Goal: Task Accomplishment & Management: Manage account settings

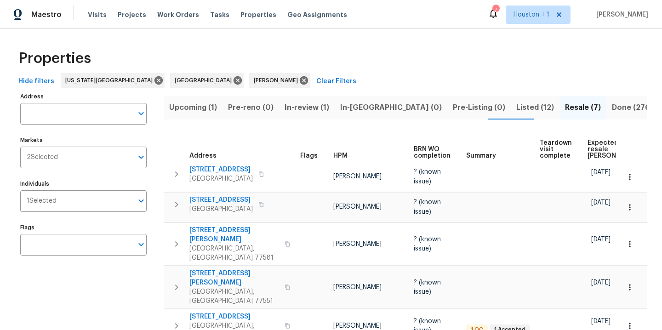
click at [310, 108] on span "In-review (1)" at bounding box center [306, 107] width 45 height 13
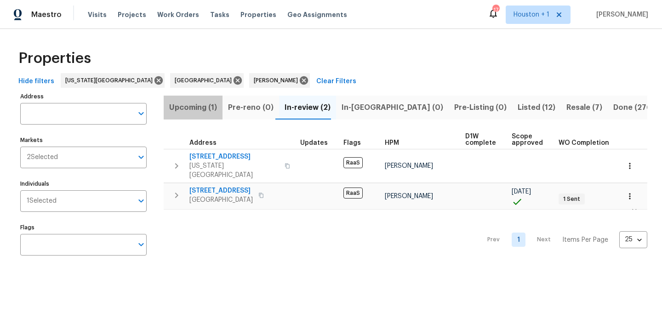
click at [193, 108] on span "Upcoming (1)" at bounding box center [193, 107] width 48 height 13
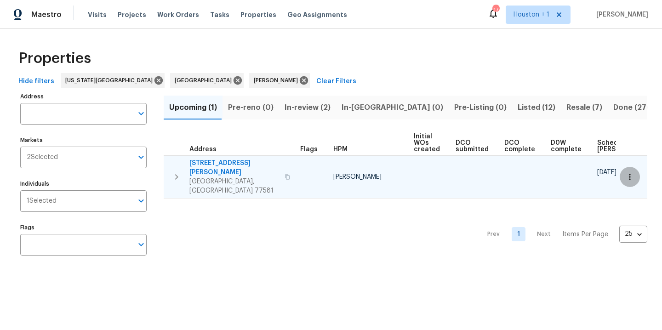
click at [625, 172] on icon "button" at bounding box center [629, 176] width 9 height 9
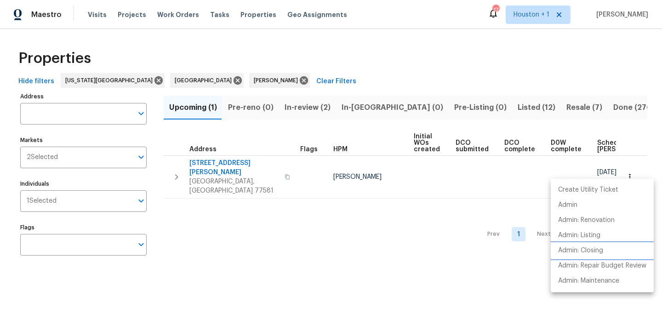
click at [596, 251] on p "Admin: Closing" at bounding box center [580, 251] width 45 height 10
click at [263, 62] on div at bounding box center [331, 165] width 662 height 330
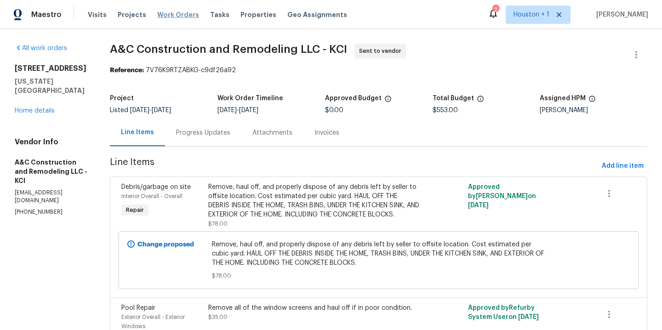
click at [166, 16] on span "Work Orders" at bounding box center [178, 14] width 42 height 9
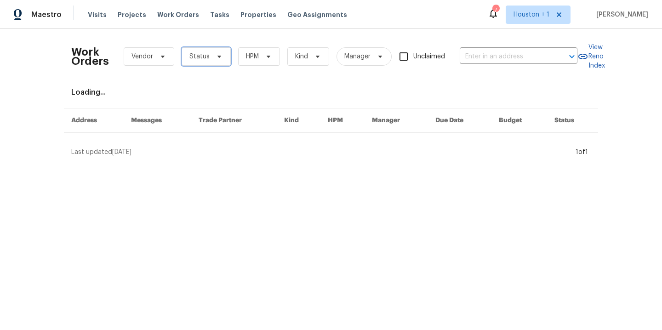
click at [204, 51] on span "Status" at bounding box center [206, 56] width 49 height 18
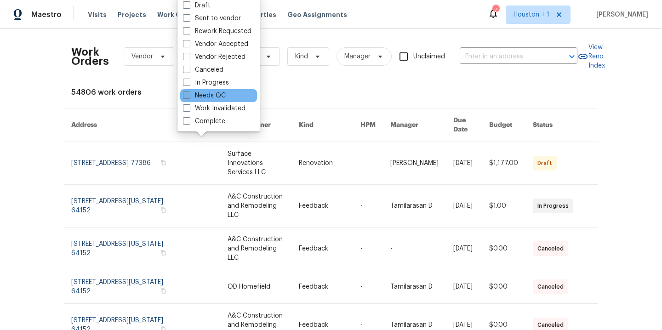
click at [202, 97] on label "Needs QC" at bounding box center [204, 95] width 43 height 9
click at [189, 97] on input "Needs QC" at bounding box center [186, 94] width 6 height 6
checkbox input "true"
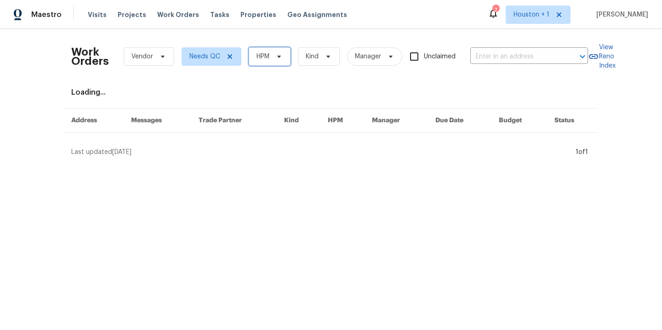
click at [267, 58] on span "HPM" at bounding box center [270, 56] width 42 height 18
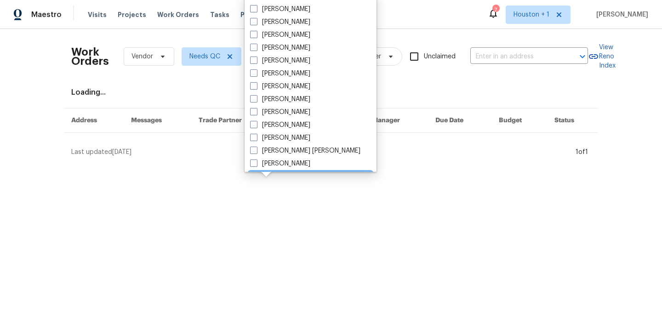
scroll to position [196, 0]
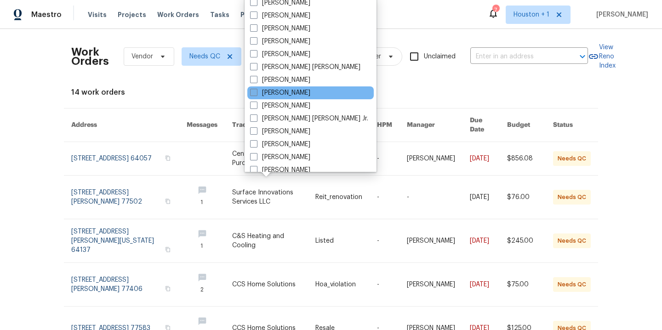
click at [284, 91] on label "[PERSON_NAME]" at bounding box center [280, 92] width 60 height 9
click at [256, 91] on input "[PERSON_NAME]" at bounding box center [253, 91] width 6 height 6
checkbox input "true"
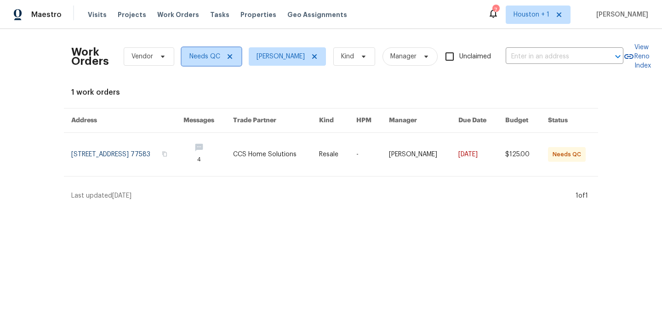
click at [227, 57] on icon at bounding box center [229, 56] width 5 height 5
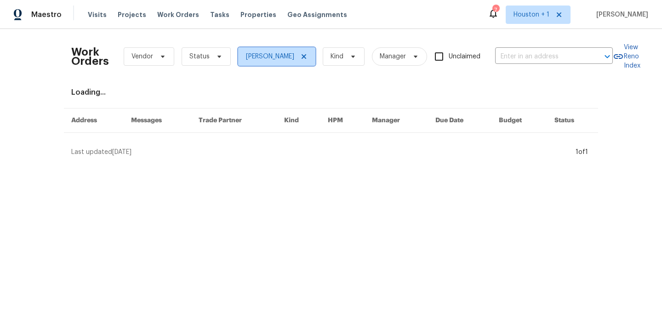
click at [301, 58] on icon at bounding box center [303, 56] width 5 height 5
